Goal: Information Seeking & Learning: Learn about a topic

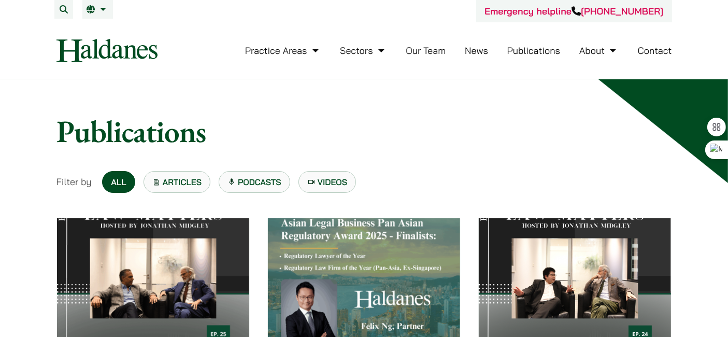
click at [467, 54] on link "News" at bounding box center [475, 51] width 23 height 12
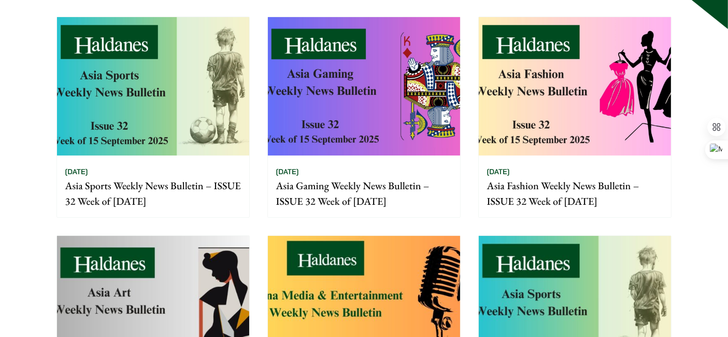
scroll to position [230, 0]
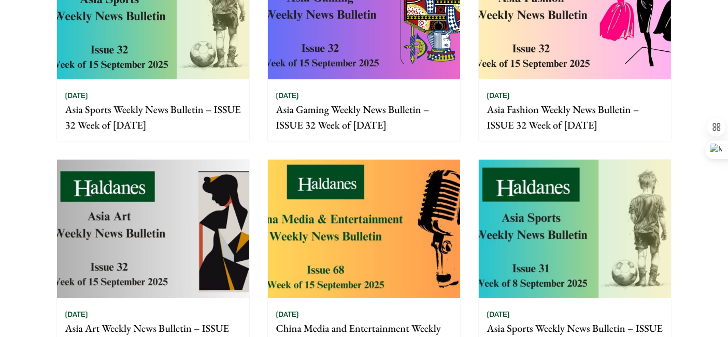
click at [402, 159] on link "[DATE] China Media and Entertainment Weekly News Bulletin – ISSUE 68 Week of [D…" at bounding box center [363, 267] width 193 height 216
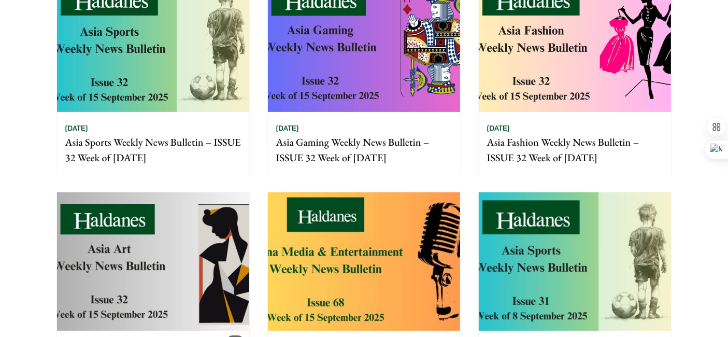
scroll to position [172, 0]
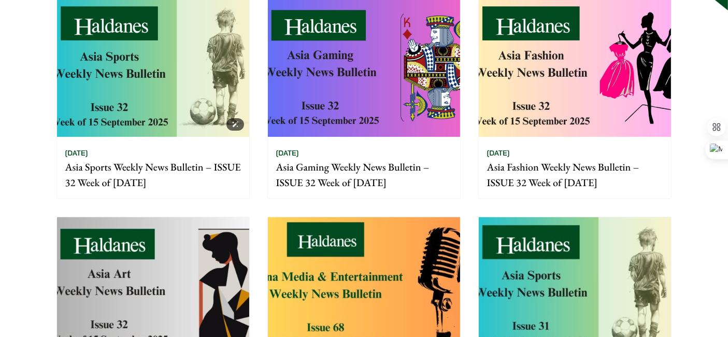
click at [206, 84] on img at bounding box center [153, 67] width 192 height 138
click at [340, 79] on img at bounding box center [364, 67] width 192 height 138
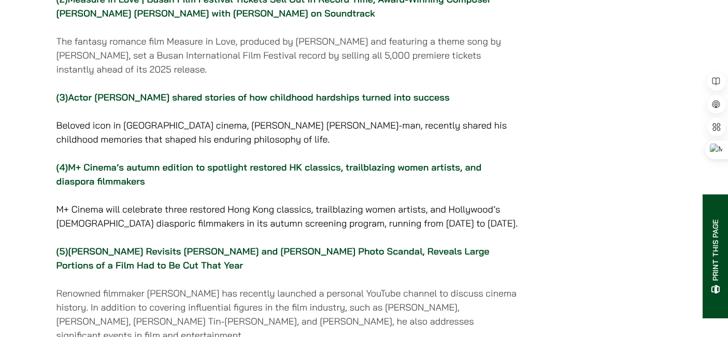
scroll to position [345, 0]
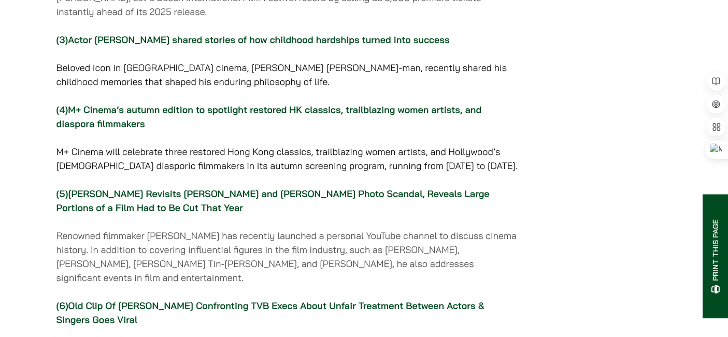
click at [409, 46] on link "Actor Michael Hui shared stories of how childhood hardships turned into success" at bounding box center [258, 40] width 381 height 12
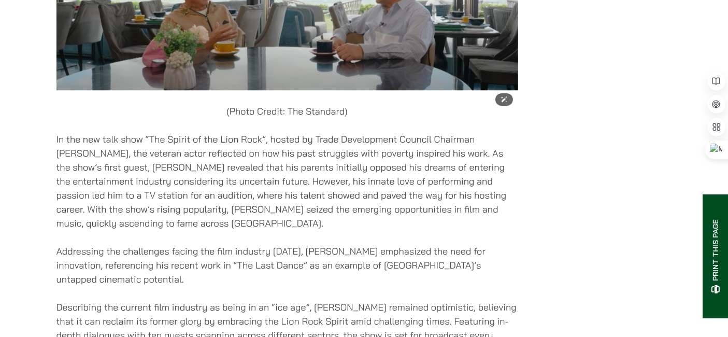
scroll to position [2976, 0]
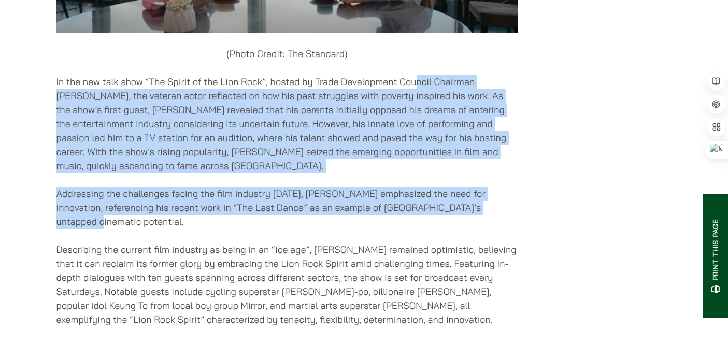
drag, startPoint x: 415, startPoint y: 108, endPoint x: 462, endPoint y: 263, distance: 161.8
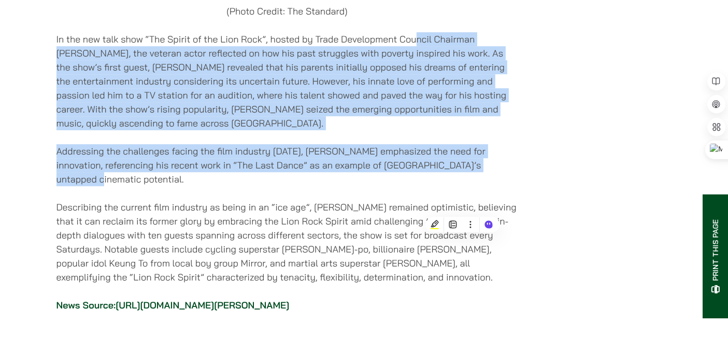
scroll to position [3033, 0]
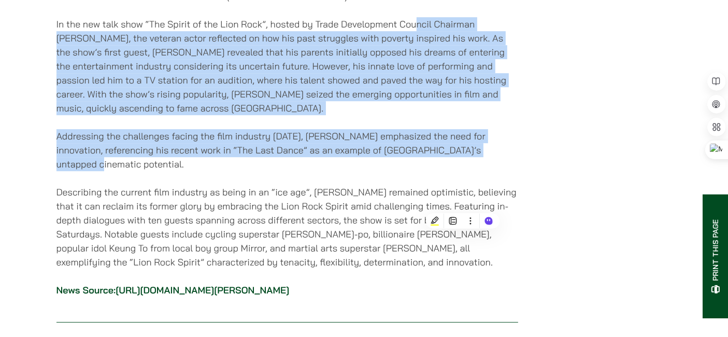
click at [412, 115] on p "In the new talk show “The Spirit of the Lion Rock”, hosted by Trade Development…" at bounding box center [286, 66] width 461 height 98
drag, startPoint x: 394, startPoint y: 70, endPoint x: 476, endPoint y: 201, distance: 155.0
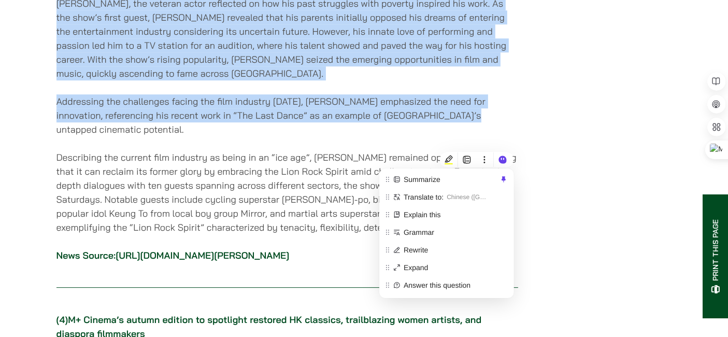
scroll to position [3091, 0]
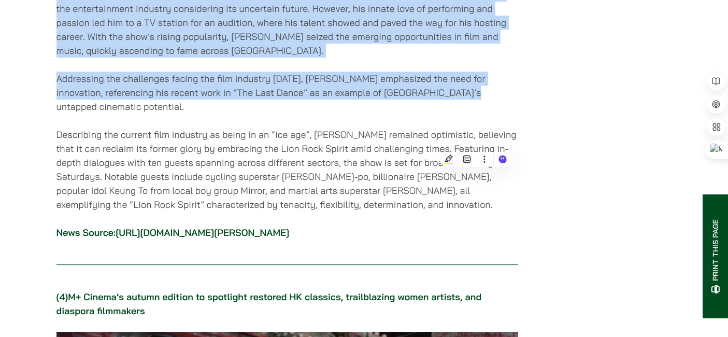
click at [353, 113] on p "Addressing the challenges facing the film industry today, Hui emphasized the ne…" at bounding box center [286, 92] width 461 height 42
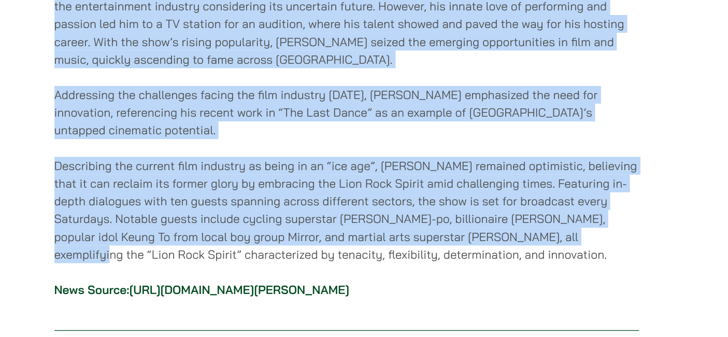
drag, startPoint x: 236, startPoint y: 46, endPoint x: 459, endPoint y: 229, distance: 289.2
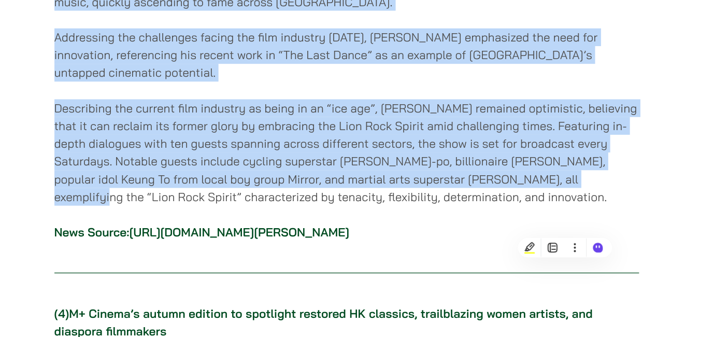
click at [285, 113] on p "Addressing the challenges facing the film industry today, Hui emphasized the ne…" at bounding box center [286, 92] width 461 height 42
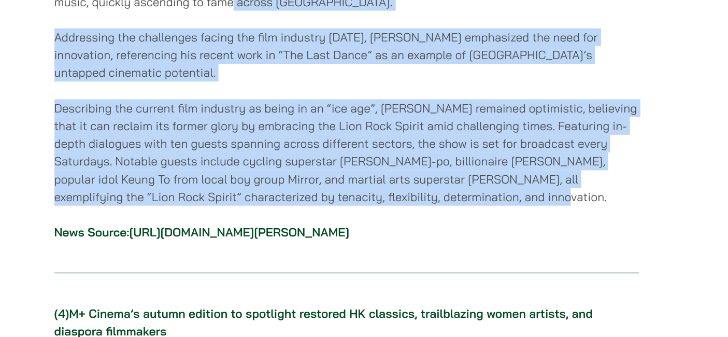
drag, startPoint x: 280, startPoint y: 90, endPoint x: 438, endPoint y: 251, distance: 225.6
click at [215, 238] on link "https://www.thestandard.com.hk/hk-and-china-showbiz/article/311502/Making-lemon…" at bounding box center [201, 232] width 173 height 12
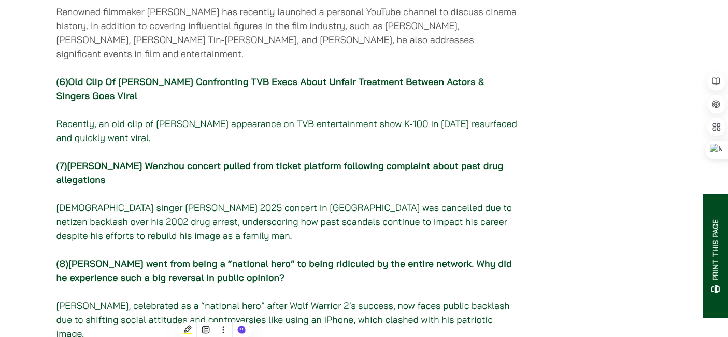
scroll to position [633, 0]
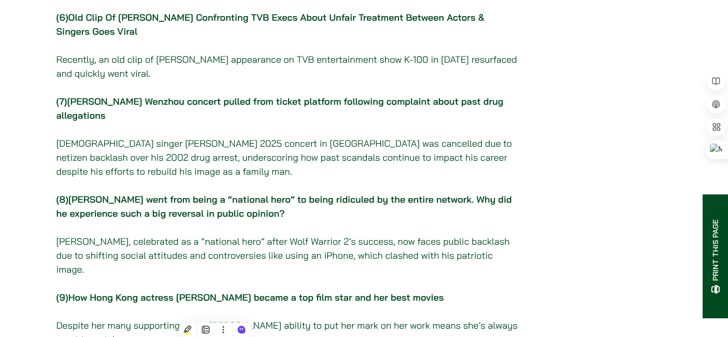
click at [230, 37] on link "Old Clip Of Jessica Hsuan Confronting TVB Execs About Unfair Treatment Between …" at bounding box center [270, 24] width 428 height 26
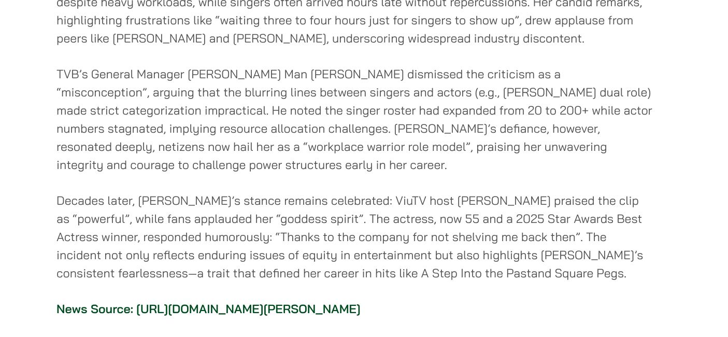
scroll to position [5169, 0]
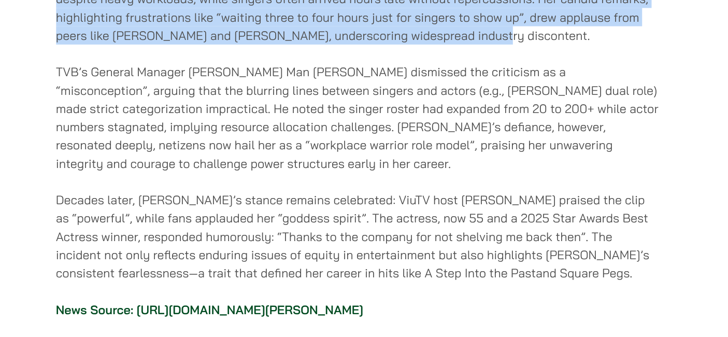
drag, startPoint x: 130, startPoint y: 144, endPoint x: 462, endPoint y: 214, distance: 339.1
click at [462, 94] on p "A resurfaced 1994 clip from TVB’s K-100 show featuring a 24-year-old Jessica Hs…" at bounding box center [286, 52] width 461 height 84
click at [256, 94] on p "A resurfaced 1994 clip from TVB’s K-100 show featuring a 24-year-old Jessica Hs…" at bounding box center [286, 52] width 461 height 84
drag, startPoint x: 231, startPoint y: 161, endPoint x: 491, endPoint y: 213, distance: 265.2
click at [491, 94] on p "A resurfaced 1994 clip from TVB’s K-100 show featuring a 24-year-old Jessica Hs…" at bounding box center [286, 52] width 461 height 84
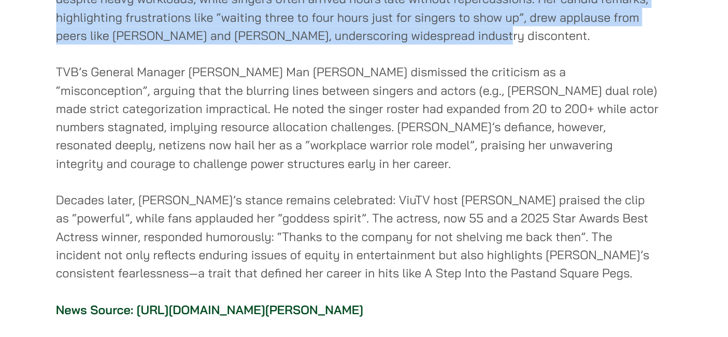
click at [488, 94] on p "A resurfaced 1994 clip from TVB’s K-100 show featuring a 24-year-old Jessica Hs…" at bounding box center [286, 52] width 461 height 84
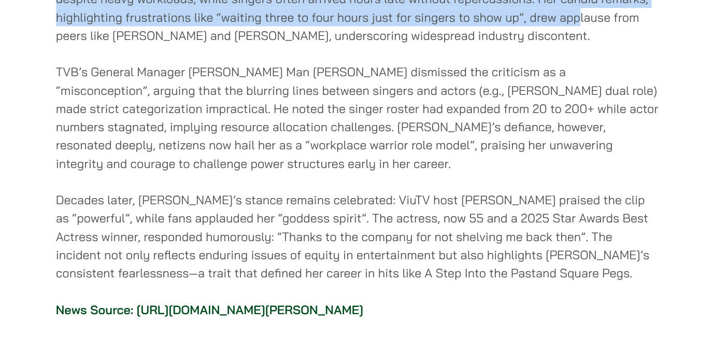
drag, startPoint x: 487, startPoint y: 207, endPoint x: 492, endPoint y: 140, distance: 67.0
click at [492, 94] on p "A resurfaced 1994 clip from TVB’s K-100 show featuring a 24-year-old Jessica Hs…" at bounding box center [286, 52] width 461 height 84
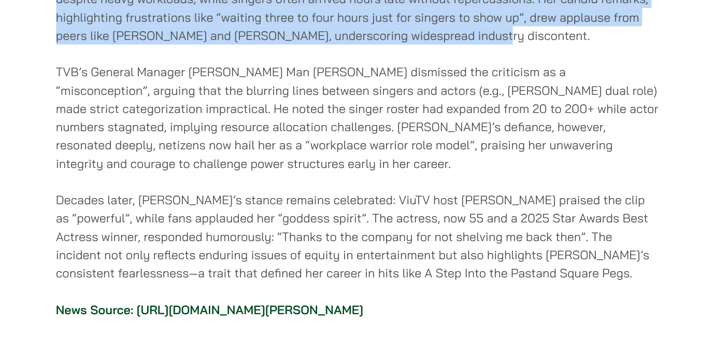
drag, startPoint x: 420, startPoint y: 134, endPoint x: 443, endPoint y: 209, distance: 78.5
click at [218, 94] on p "A resurfaced 1994 clip from TVB’s K-100 show featuring a 24-year-old Jessica Hs…" at bounding box center [286, 52] width 461 height 84
drag, startPoint x: 207, startPoint y: 151, endPoint x: 422, endPoint y: 218, distance: 225.2
click at [422, 94] on p "A resurfaced 1994 clip from TVB’s K-100 show featuring a 24-year-old Jessica Hs…" at bounding box center [286, 52] width 461 height 84
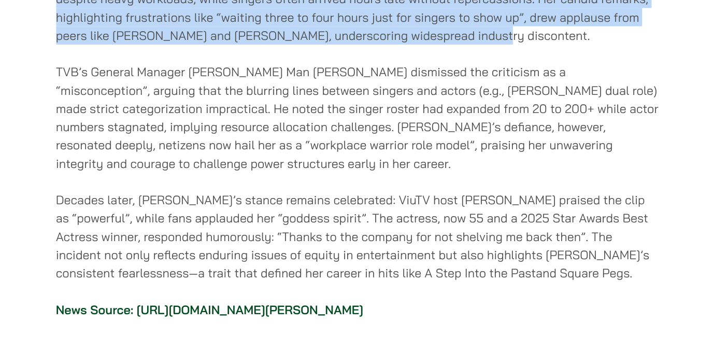
click at [304, 94] on p "A resurfaced 1994 clip from TVB’s K-100 show featuring a 24-year-old Jessica Hs…" at bounding box center [286, 52] width 461 height 84
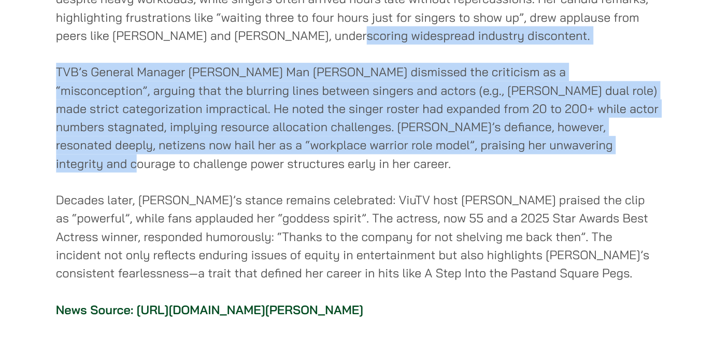
drag, startPoint x: 304, startPoint y: 217, endPoint x: 504, endPoint y: 293, distance: 214.0
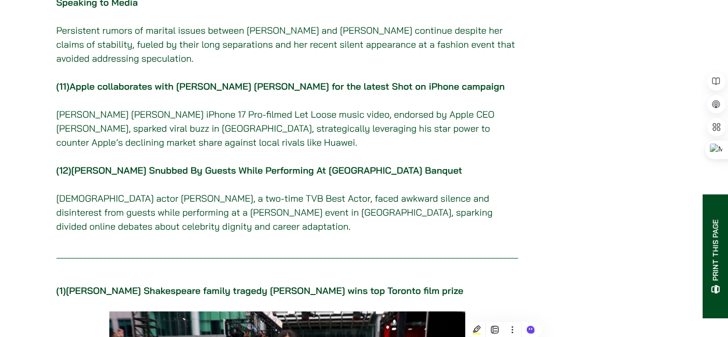
scroll to position [1036, 0]
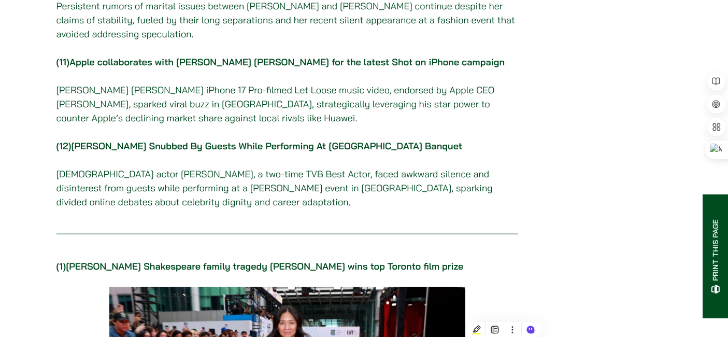
click at [358, 68] on link "Apple collaborates with Jackson Wang for the latest Shot on iPhone campaign" at bounding box center [286, 62] width 435 height 12
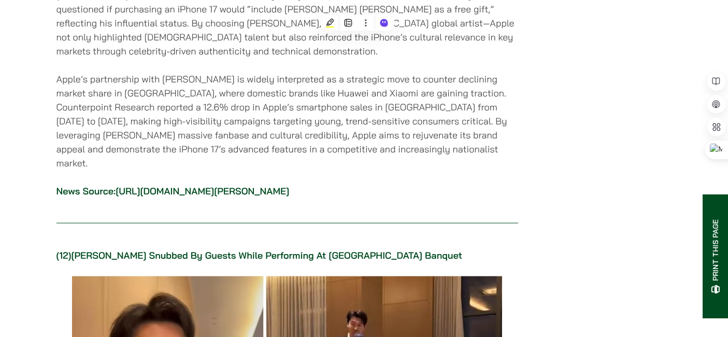
scroll to position [8882, 0]
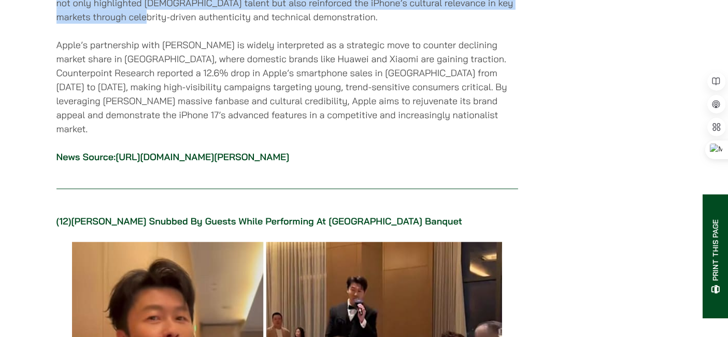
drag, startPoint x: 101, startPoint y: 92, endPoint x: 488, endPoint y: 236, distance: 413.0
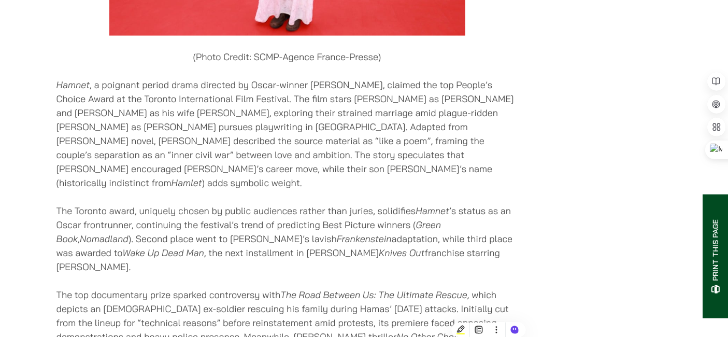
scroll to position [1314, 0]
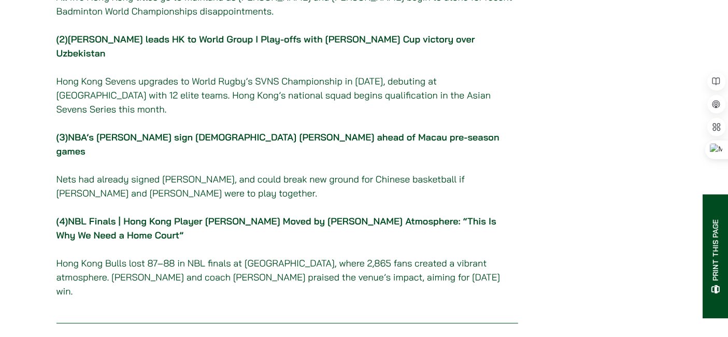
scroll to position [230, 0]
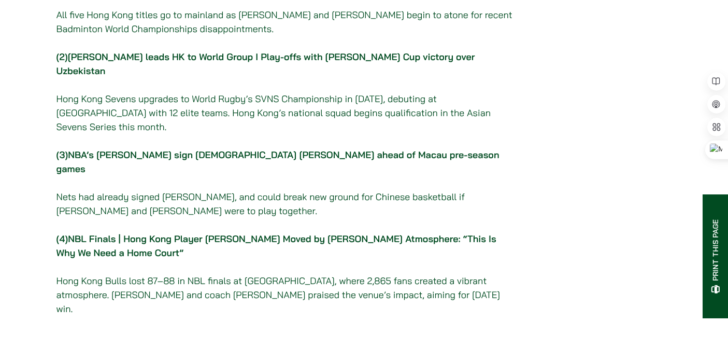
click at [209, 67] on link "[PERSON_NAME] leads HK to World Group I Play-offs with [PERSON_NAME] Cup victor…" at bounding box center [265, 64] width 418 height 26
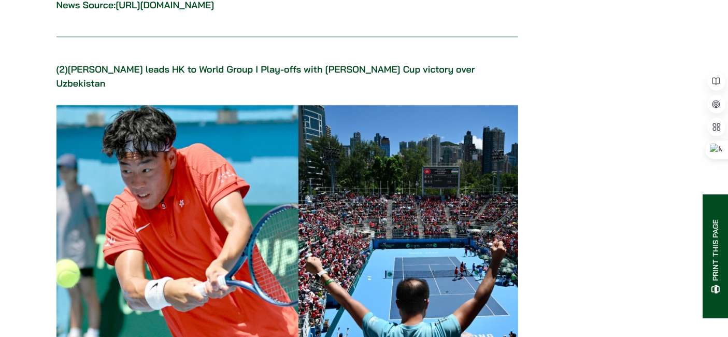
scroll to position [1254, 0]
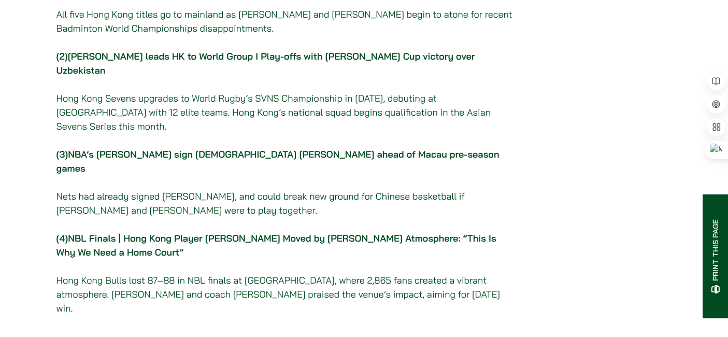
scroll to position [230, 0]
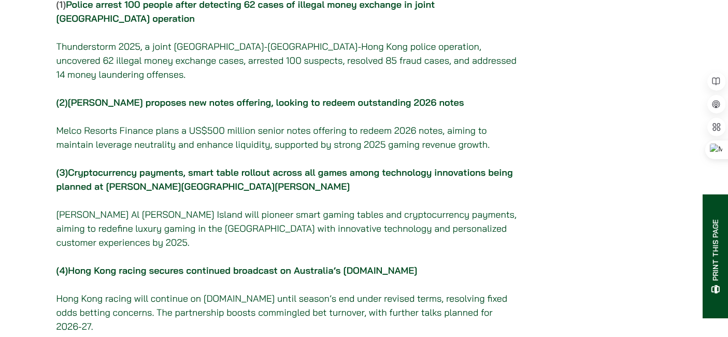
scroll to position [230, 0]
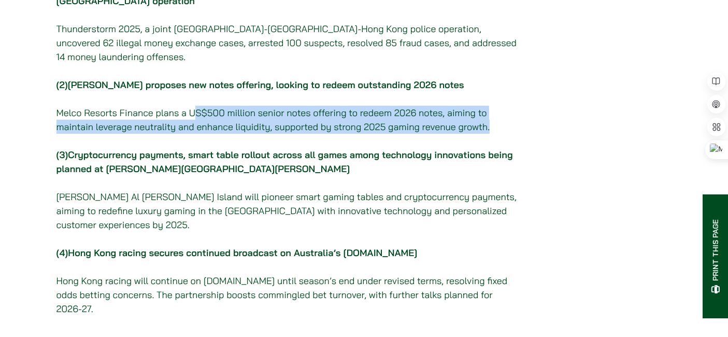
drag, startPoint x: 198, startPoint y: 119, endPoint x: 506, endPoint y: 138, distance: 309.2
click at [506, 134] on p "Melco Resorts Finance plans a US$500 million senior notes offering to redeem 20…" at bounding box center [286, 120] width 461 height 28
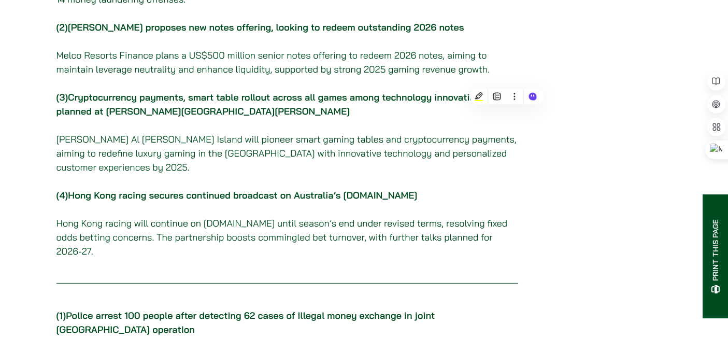
click at [333, 118] on p "(3) Cryptocurrency payments, smart table rollout across all games among technol…" at bounding box center [286, 104] width 461 height 28
click at [331, 104] on link "Cryptocurrency payments, smart table rollout across all games among technology …" at bounding box center [284, 104] width 456 height 26
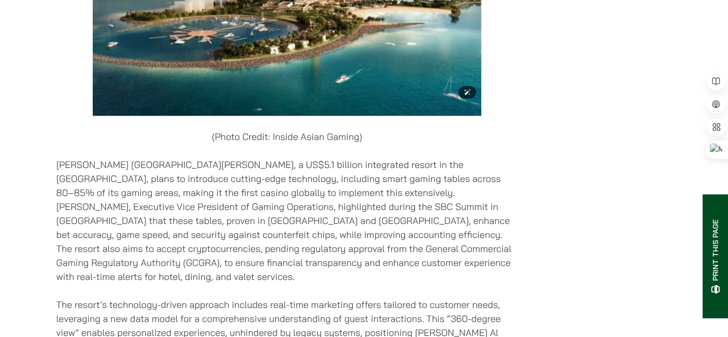
scroll to position [2130, 0]
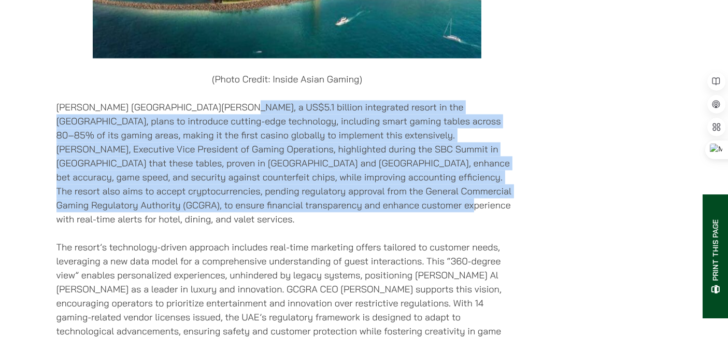
drag, startPoint x: 215, startPoint y: 102, endPoint x: 337, endPoint y: 192, distance: 150.7
click at [337, 192] on p "[PERSON_NAME] [GEOGRAPHIC_DATA][PERSON_NAME], a US$5.1 billion integrated resor…" at bounding box center [286, 163] width 461 height 126
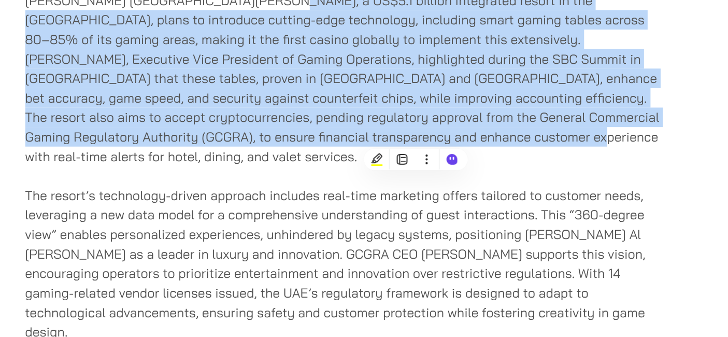
scroll to position [2164, 0]
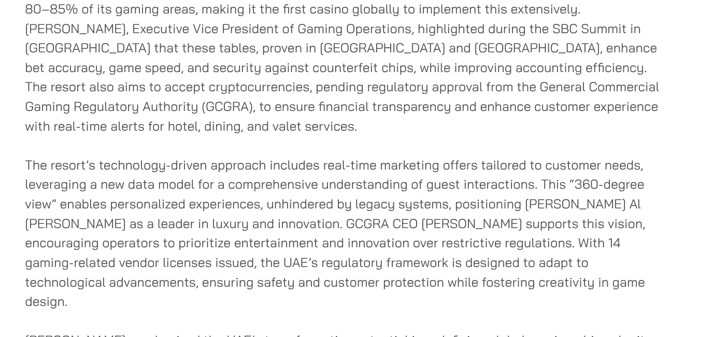
click at [234, 206] on p "The resort’s technology-driven approach includes real-time marketing offers tai…" at bounding box center [286, 262] width 461 height 112
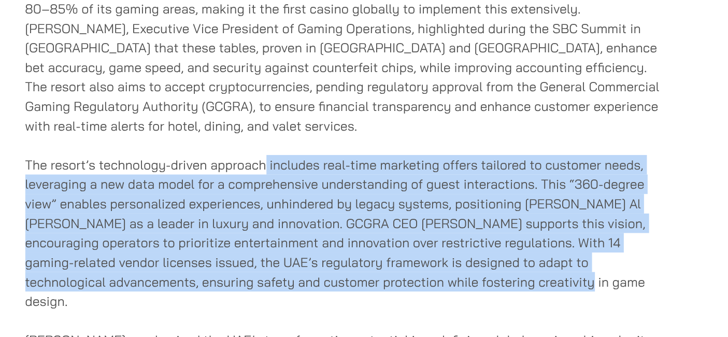
drag, startPoint x: 227, startPoint y: 180, endPoint x: 364, endPoint y: 280, distance: 169.3
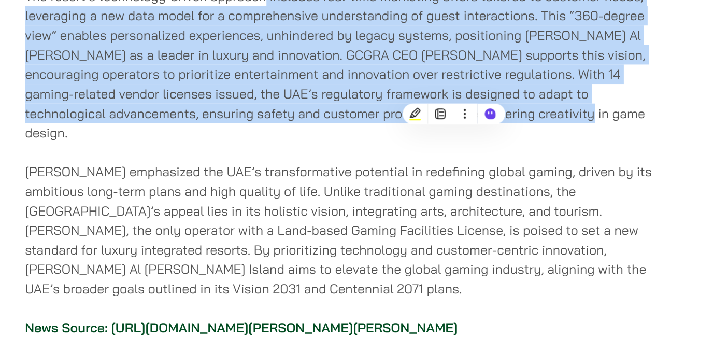
scroll to position [2286, 0]
